Goal: Answer question/provide support: Share knowledge or assist other users

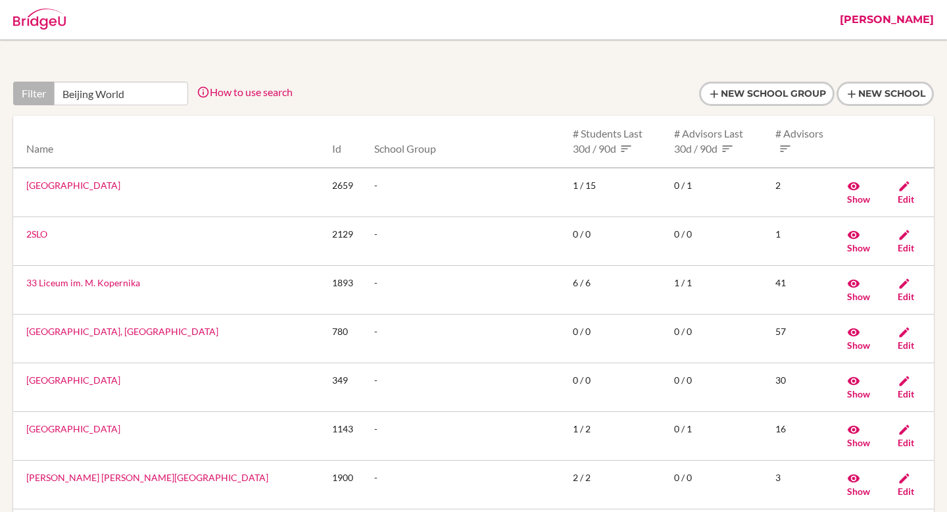
click at [900, 21] on link "[PERSON_NAME]" at bounding box center [887, 19] width 107 height 39
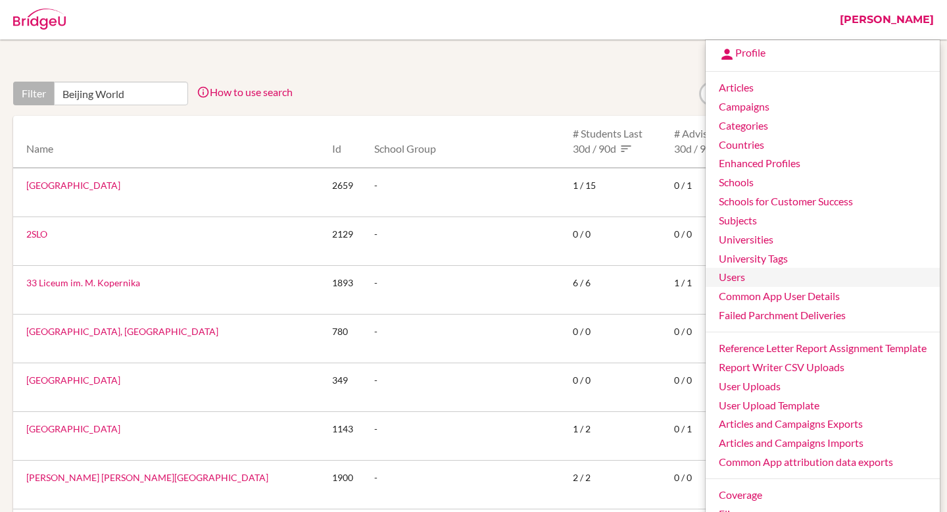
click at [761, 279] on link "Users" at bounding box center [823, 277] width 234 height 19
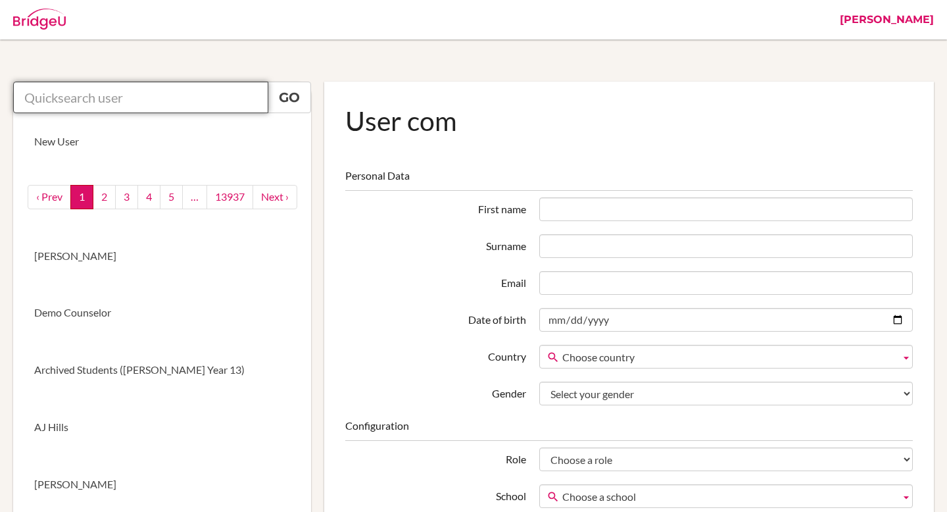
click at [184, 104] on input "text" at bounding box center [140, 98] width 255 height 32
paste input "isabellamavrogeni@yahoo.com"
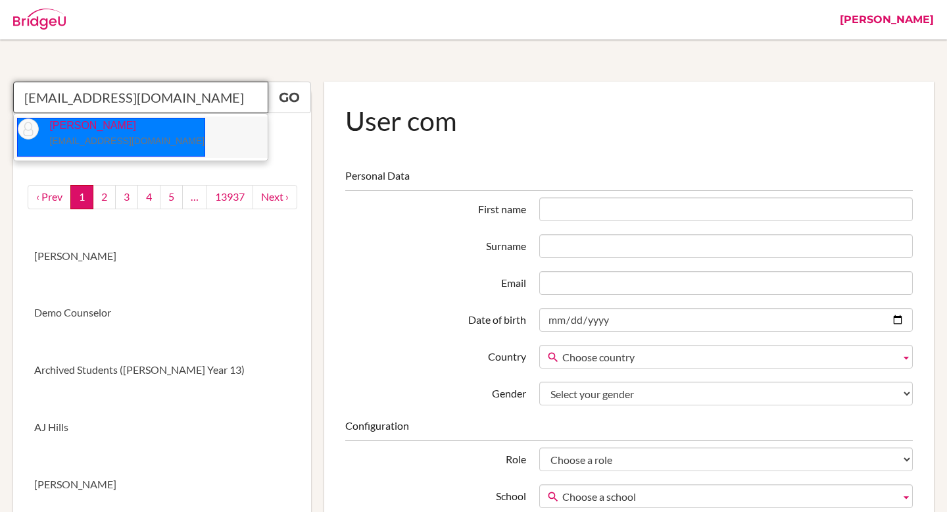
click at [95, 136] on p "Isabella Mavrogeni isabellamavrogeni@yahoo.com" at bounding box center [122, 133] width 166 height 30
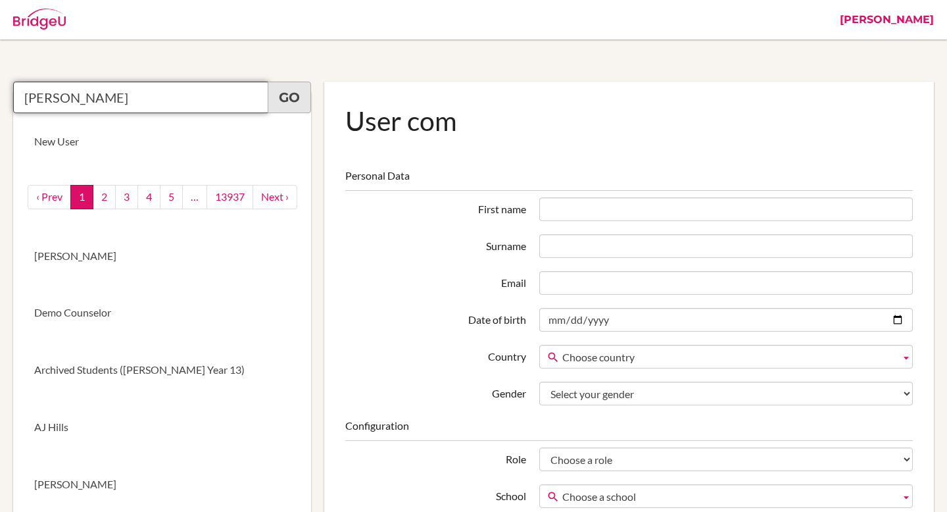
type input "Isabella Mavrogeni"
click at [291, 95] on link "Go" at bounding box center [289, 98] width 43 height 32
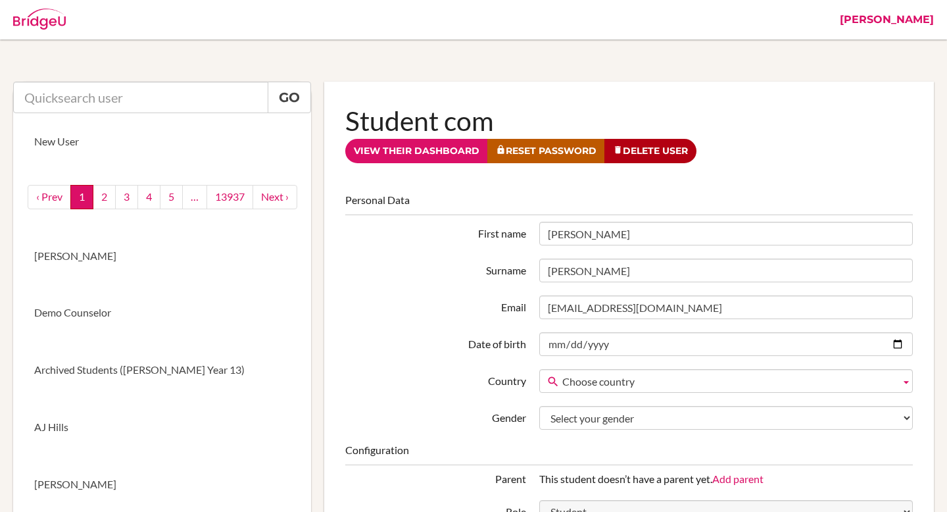
click at [930, 15] on link "[PERSON_NAME]" at bounding box center [887, 19] width 107 height 39
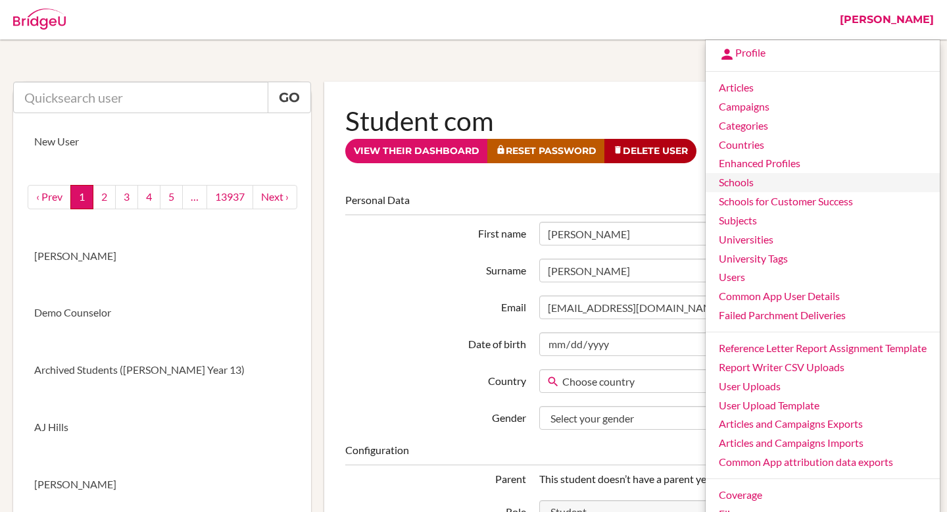
click at [761, 180] on link "Schools" at bounding box center [823, 182] width 234 height 19
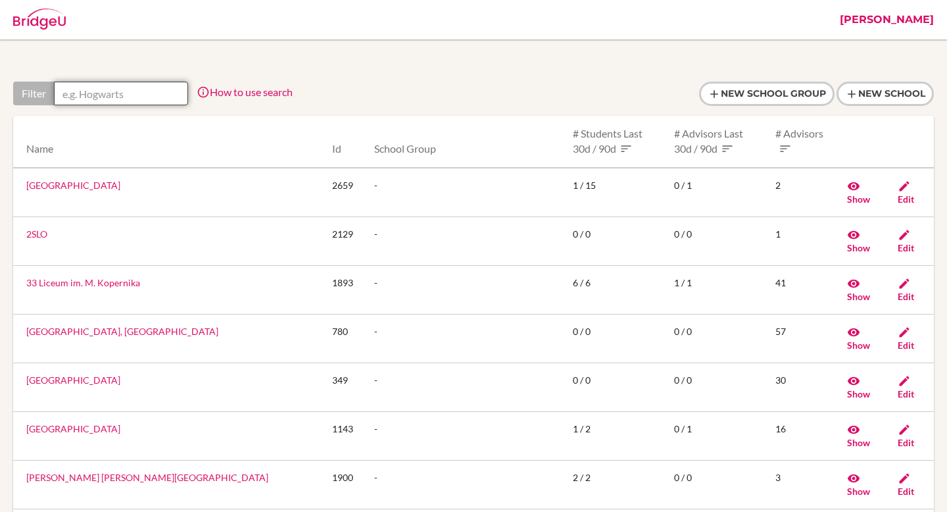
click at [131, 84] on input "text" at bounding box center [121, 94] width 134 height 24
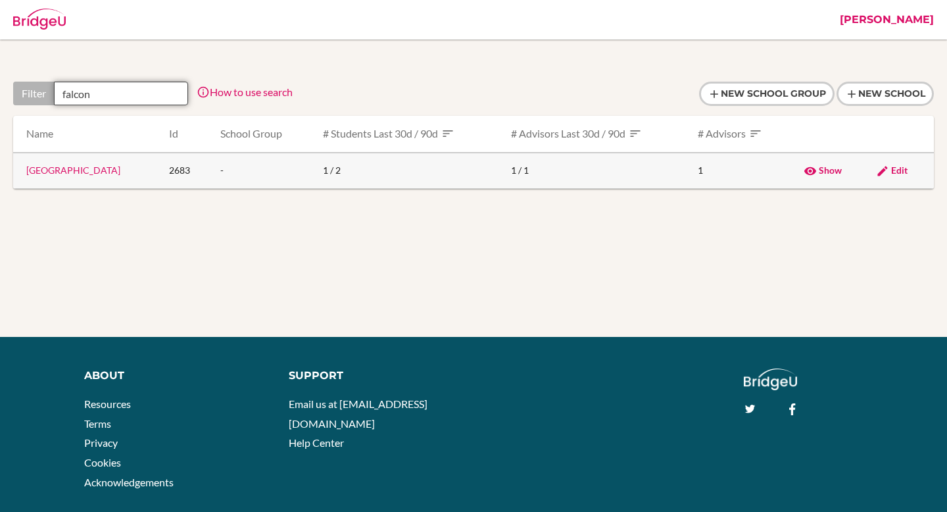
type input "falcon"
click at [51, 172] on link "Falcon School" at bounding box center [73, 169] width 94 height 11
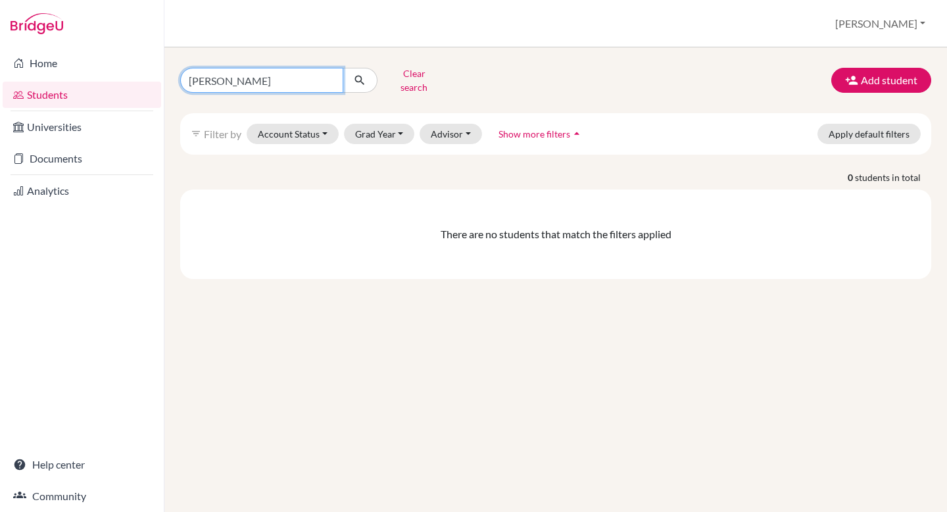
click at [334, 79] on input "[PERSON_NAME]" at bounding box center [261, 80] width 163 height 25
click at [336, 78] on input "Leonardo Gambini" at bounding box center [261, 80] width 163 height 25
click at [331, 76] on input "Leonardo Gambini" at bounding box center [261, 80] width 163 height 25
click at [256, 76] on input "Find student by name..." at bounding box center [261, 80] width 163 height 25
paste input "isabellamavrogeni@yahoo.com"
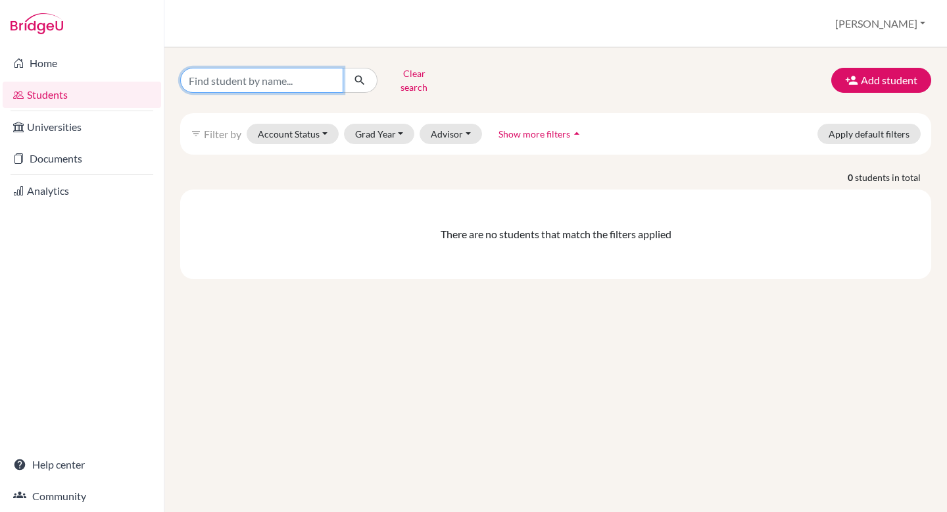
type input "isabellamavrogeni@yahoo.com"
click at [361, 78] on icon "submit" at bounding box center [359, 80] width 13 height 13
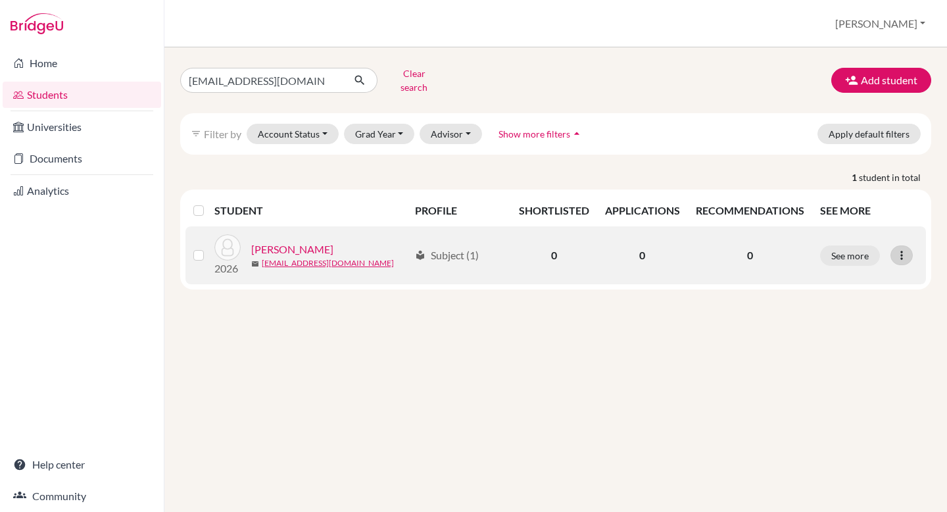
click at [905, 249] on icon at bounding box center [901, 255] width 13 height 13
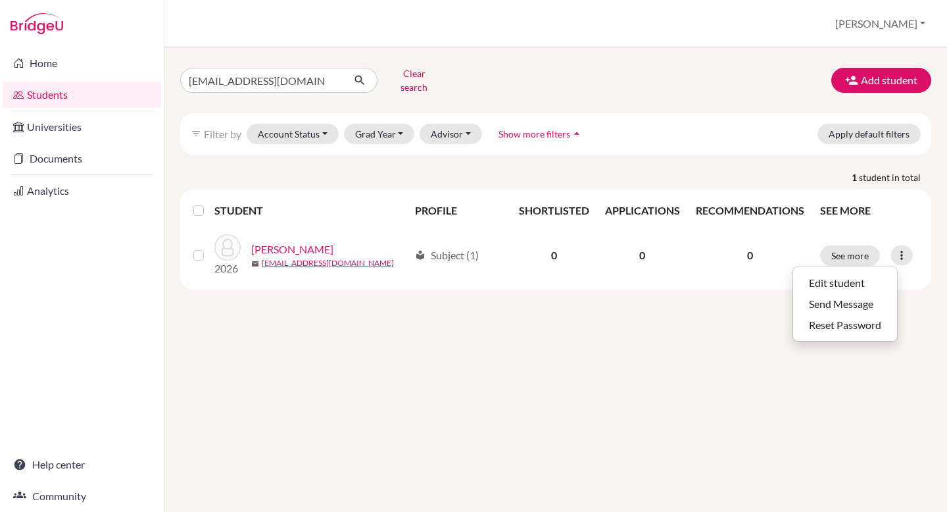
click at [542, 332] on div "isabellamavrogeni@yahoo.com Clear search Add student filter_list Filter by Acco…" at bounding box center [555, 279] width 783 height 464
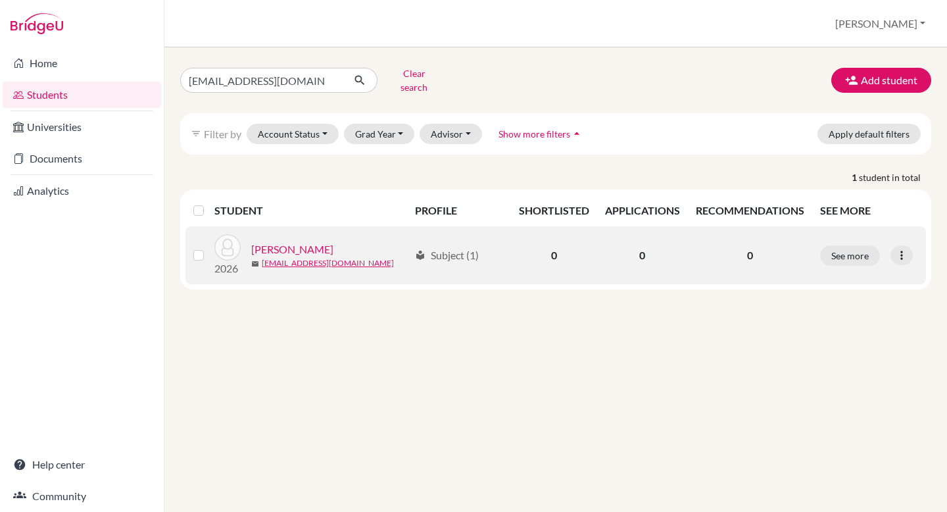
click at [209, 247] on label at bounding box center [209, 247] width 0 height 0
click at [0, 0] on input "checkbox" at bounding box center [0, 0] width 0 height 0
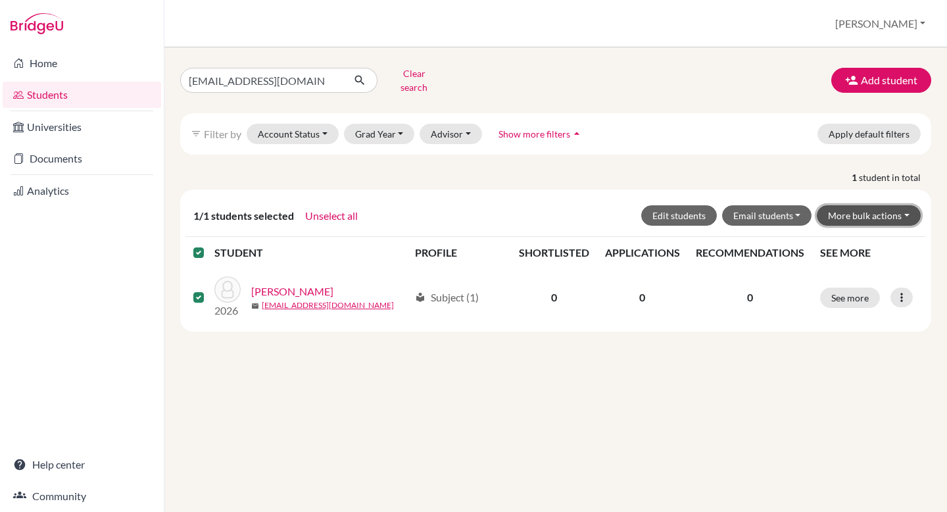
click at [865, 205] on button "More bulk actions" at bounding box center [869, 215] width 104 height 20
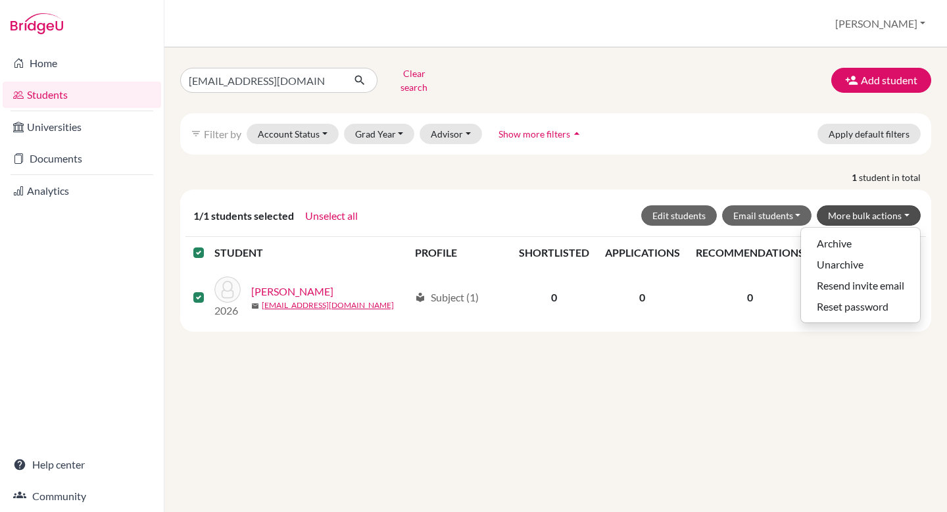
click at [606, 420] on div "isabellamavrogeni@yahoo.com Clear search Add student filter_list Filter by Acco…" at bounding box center [555, 279] width 783 height 464
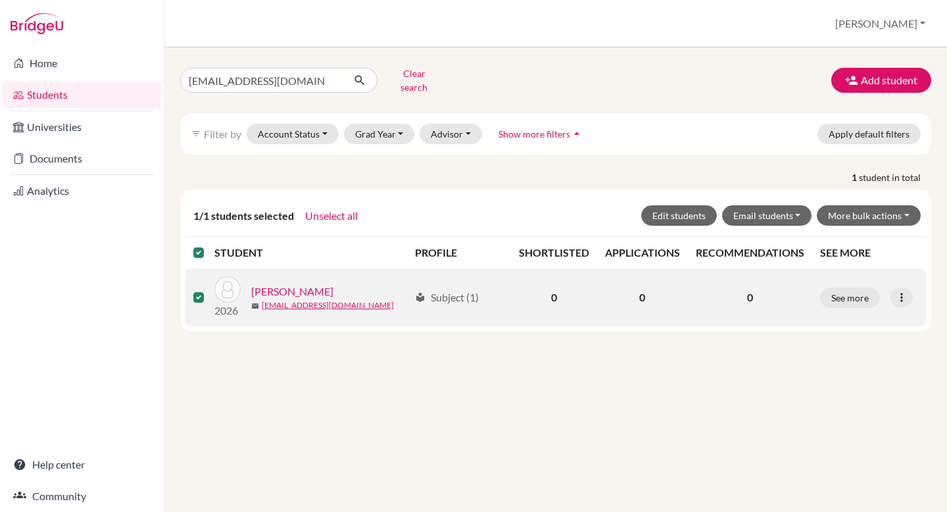
click at [209, 289] on label at bounding box center [209, 289] width 0 height 0
click at [0, 0] on input "checkbox" at bounding box center [0, 0] width 0 height 0
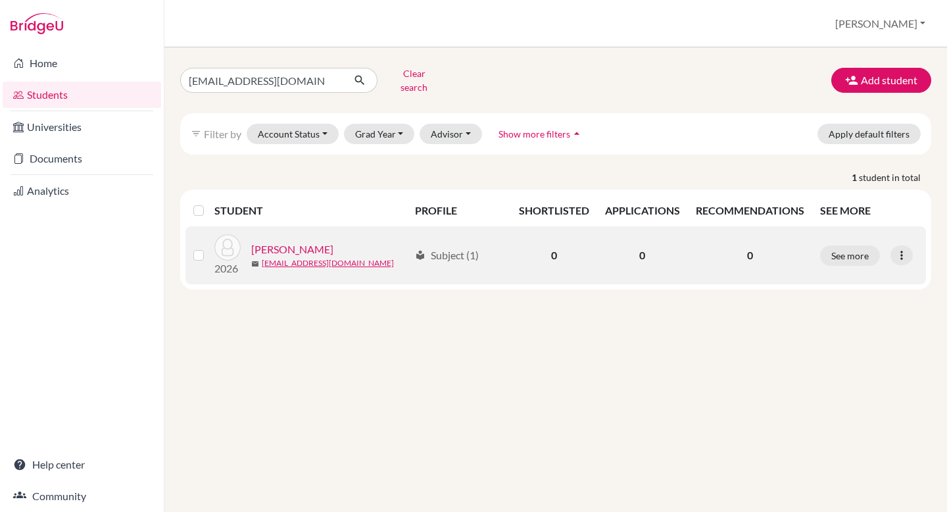
click at [328, 241] on link "Mavrogeni, Isabella" at bounding box center [292, 249] width 82 height 16
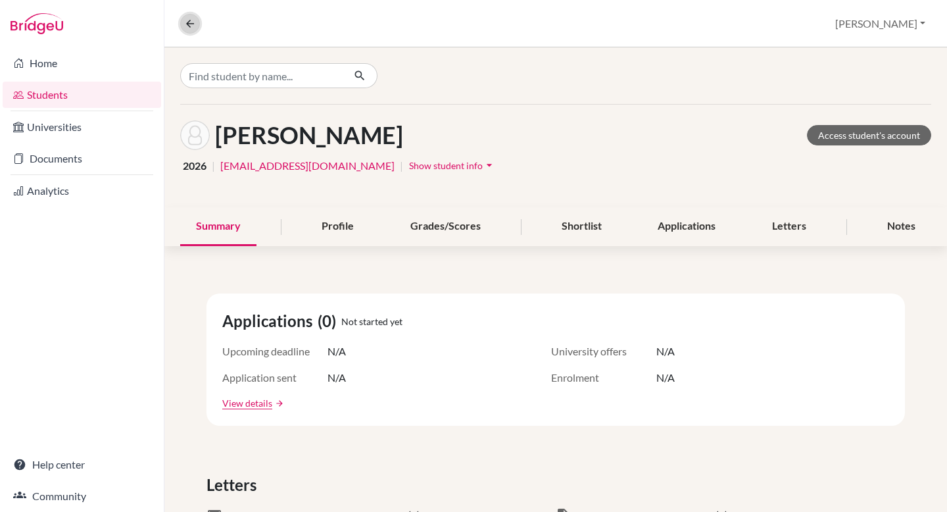
click at [191, 28] on icon at bounding box center [190, 24] width 12 height 12
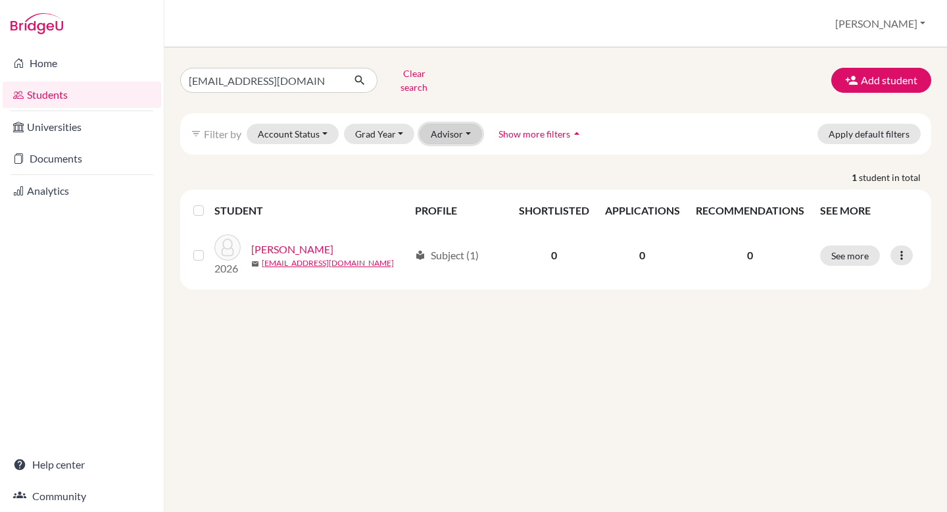
click at [454, 134] on button "Advisor" at bounding box center [451, 134] width 63 height 20
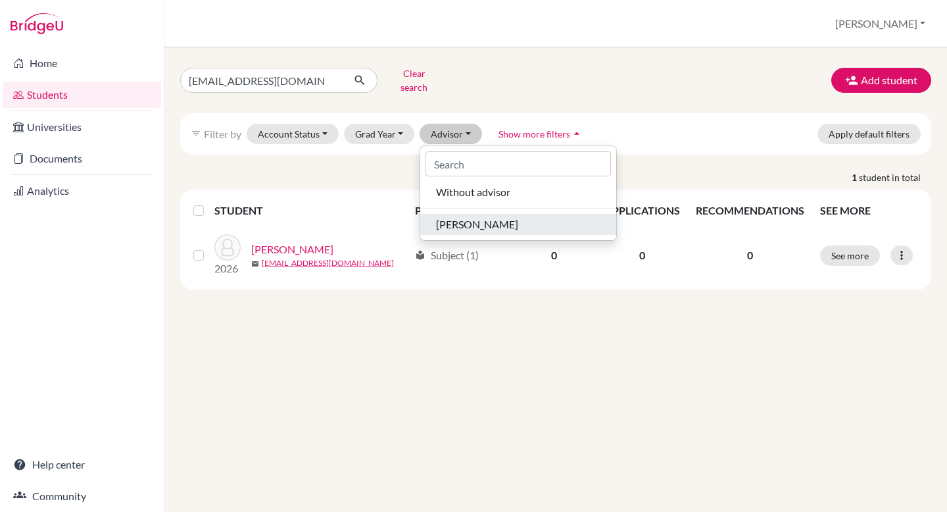
click at [505, 218] on div "[PERSON_NAME]" at bounding box center [518, 224] width 164 height 16
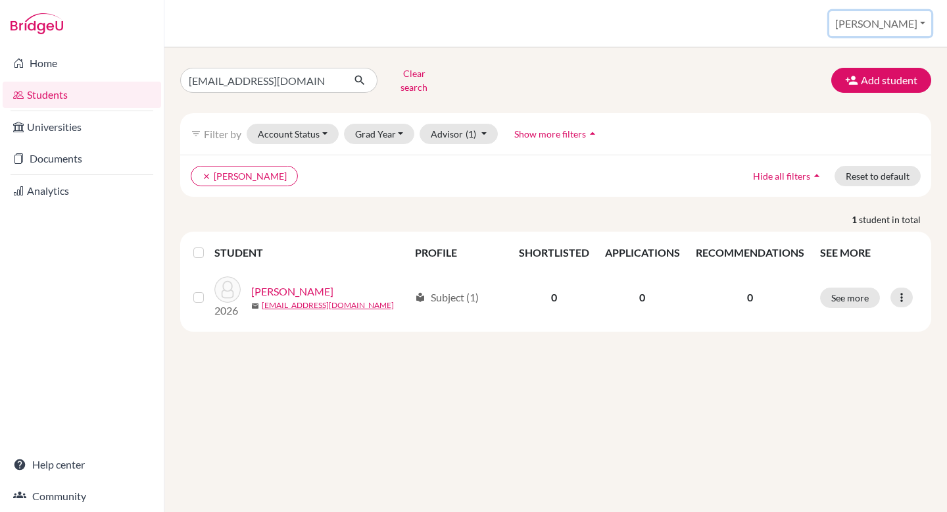
click at [907, 24] on button "[PERSON_NAME]" at bounding box center [881, 23] width 102 height 25
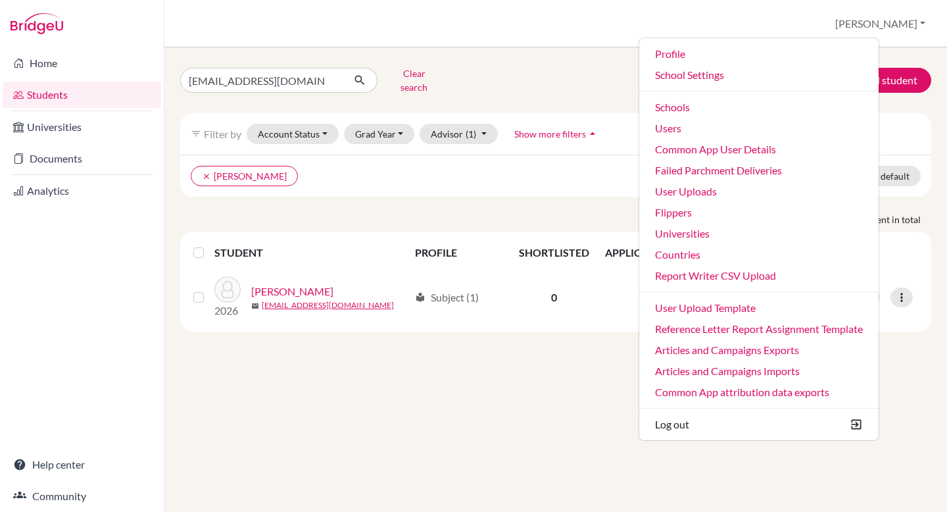
click at [607, 113] on div "filter_list Filter by Account Status Active accounts Archived accounts Register…" at bounding box center [555, 133] width 751 height 41
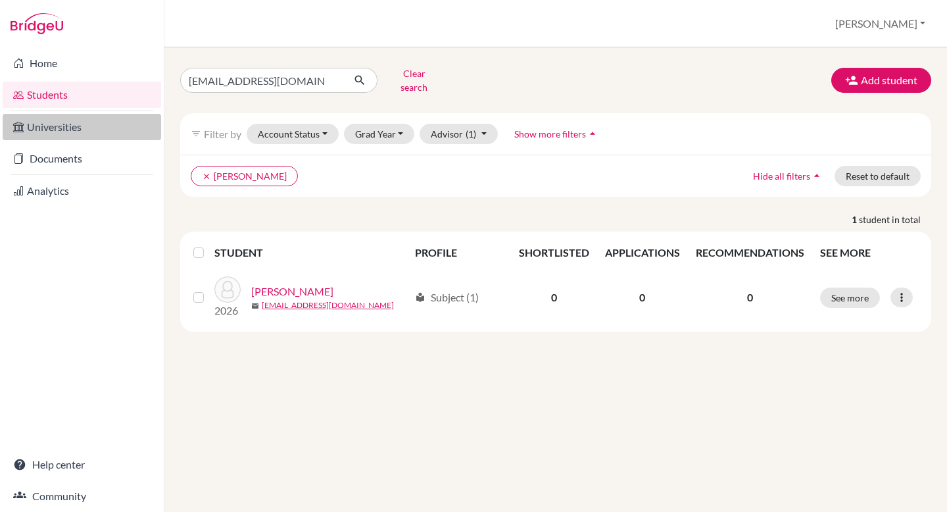
click at [66, 124] on link "Universities" at bounding box center [82, 127] width 159 height 26
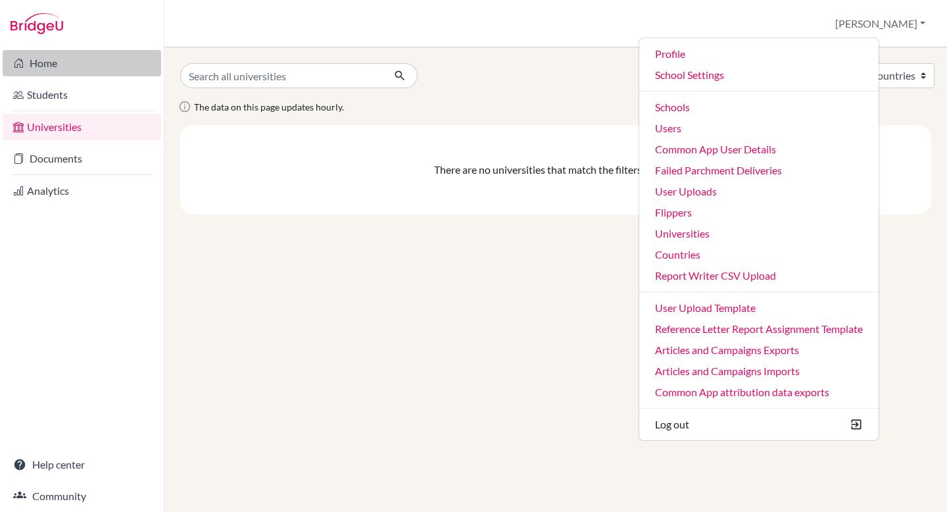
click at [57, 65] on link "Home" at bounding box center [82, 63] width 159 height 26
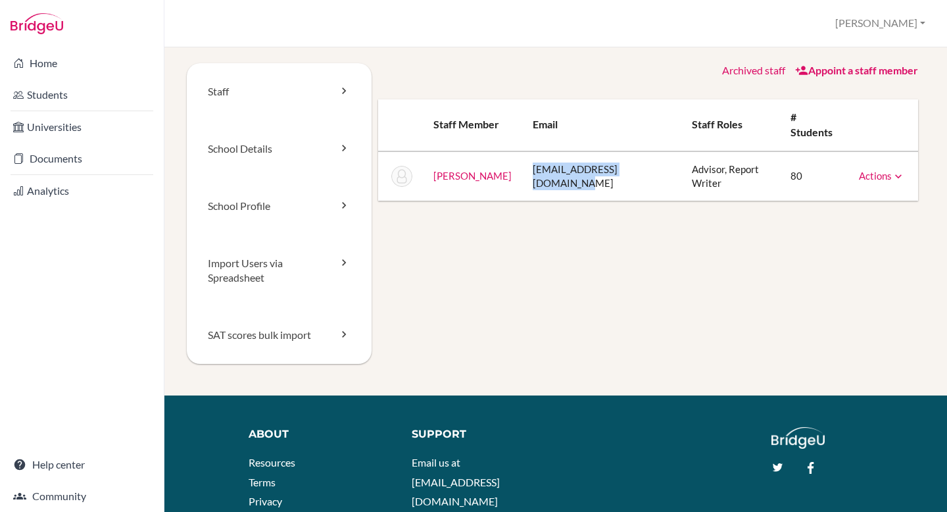
drag, startPoint x: 525, startPoint y: 159, endPoint x: 634, endPoint y: 161, distance: 109.2
click at [634, 161] on td "[EMAIL_ADDRESS][DOMAIN_NAME]" at bounding box center [602, 176] width 160 height 50
copy td "[EMAIL_ADDRESS][DOMAIN_NAME]"
